Goal: Use online tool/utility: Utilize a website feature to perform a specific function

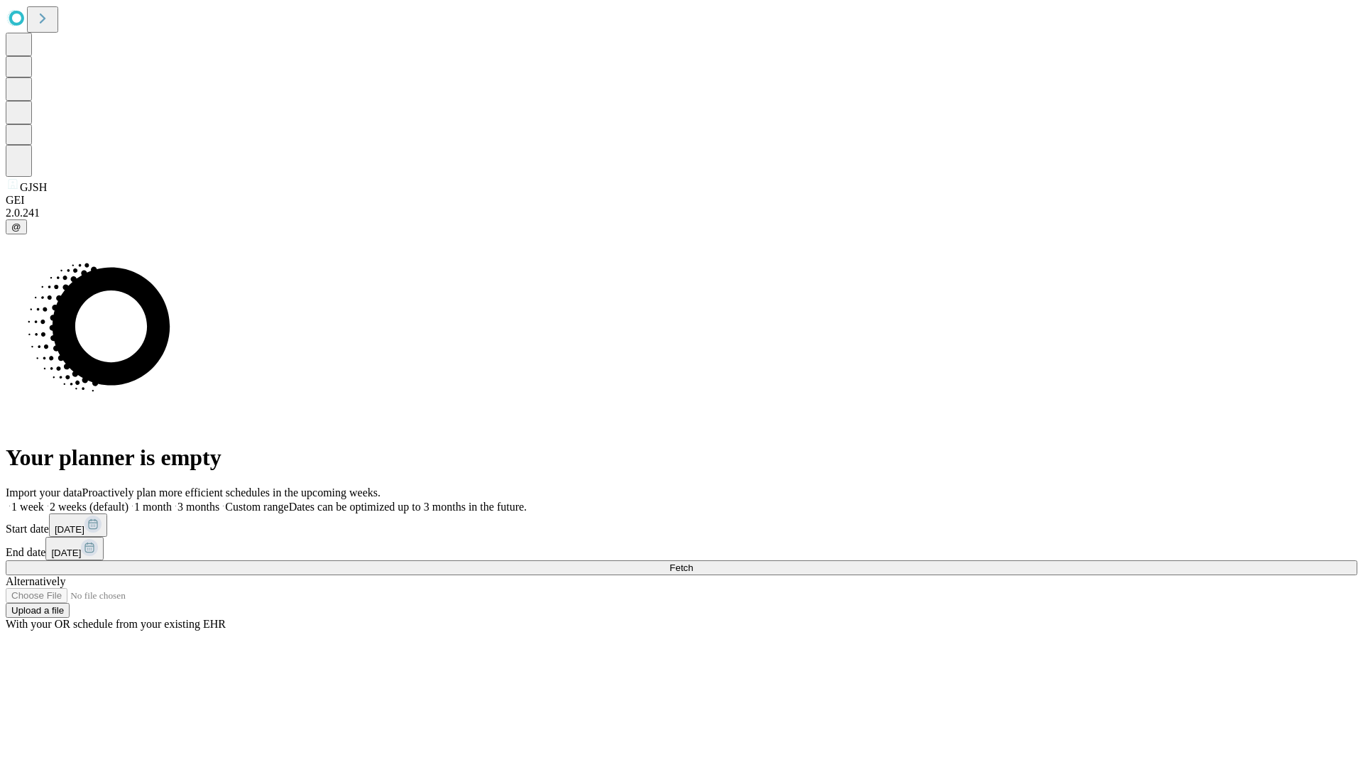
click at [693, 562] on span "Fetch" at bounding box center [681, 567] width 23 height 11
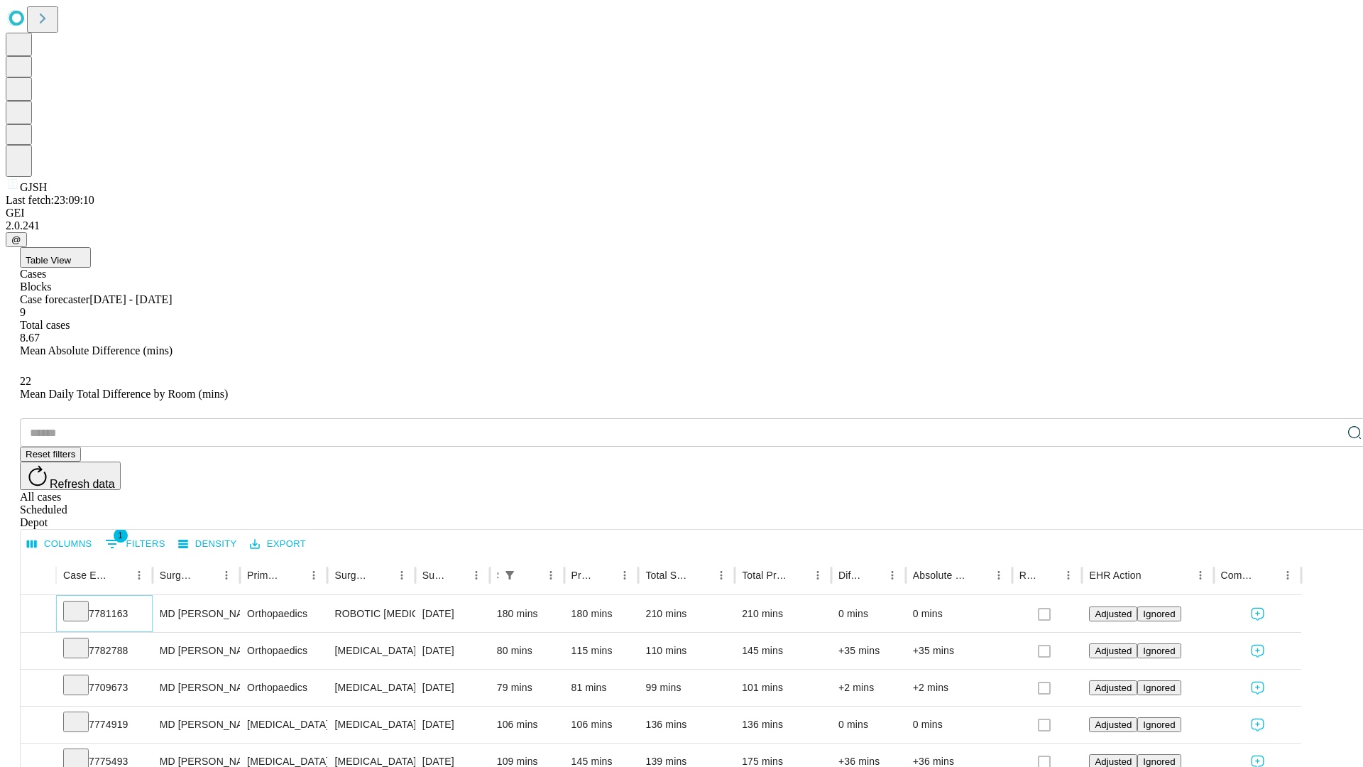
click at [83, 603] on icon at bounding box center [76, 610] width 14 height 14
